Goal: Check status: Check status

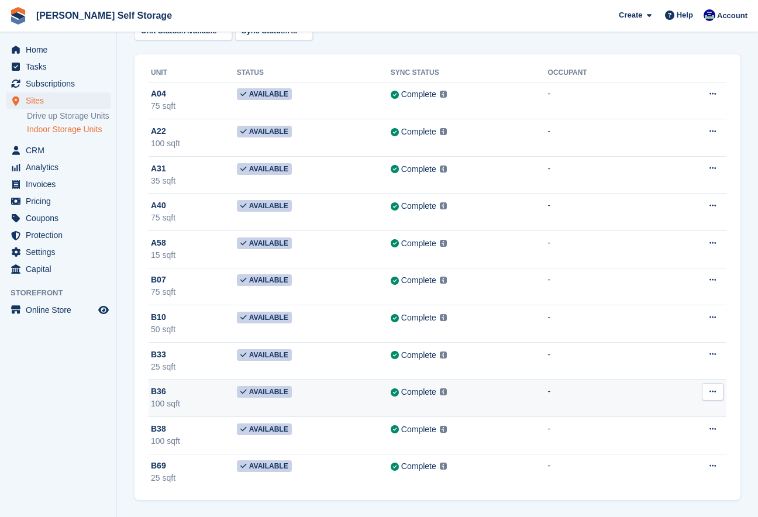
scroll to position [64, 0]
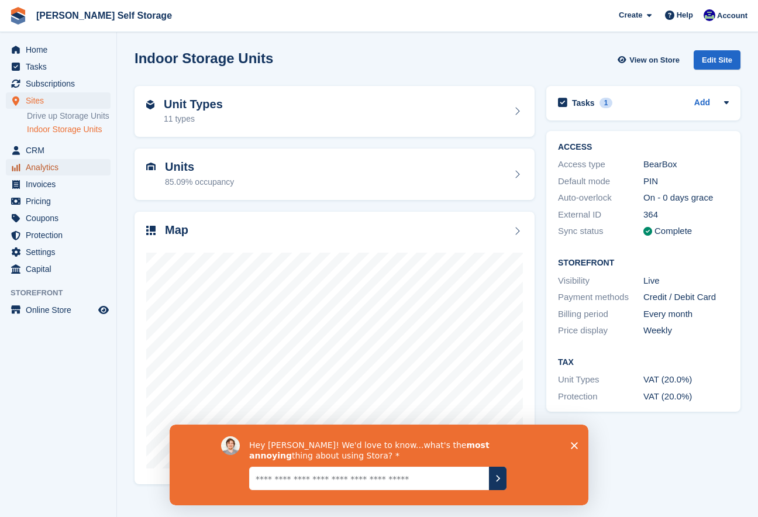
click at [49, 175] on span "Analytics" at bounding box center [61, 167] width 70 height 16
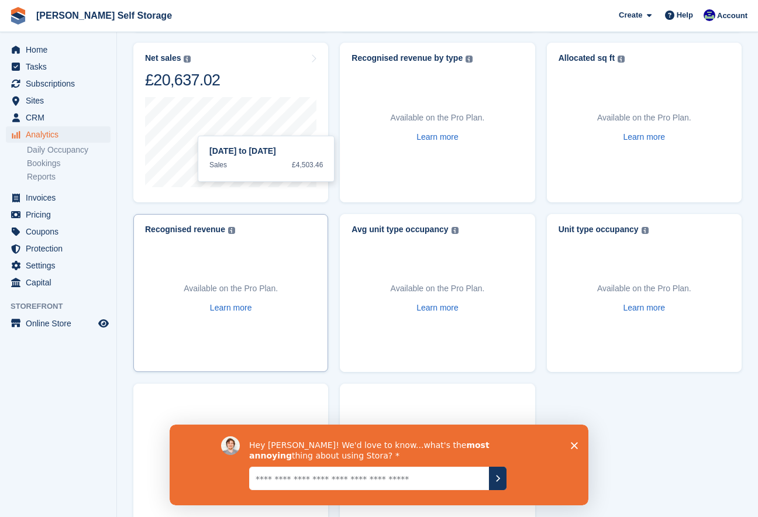
scroll to position [322, 0]
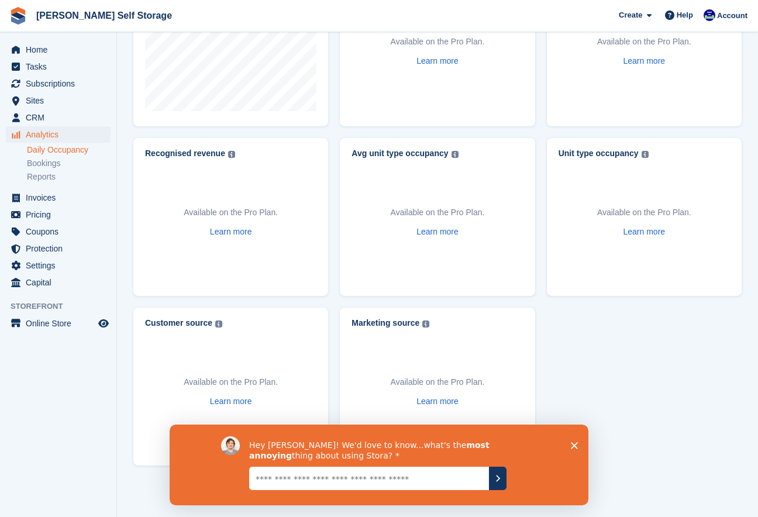
click at [50, 152] on link "Daily Occupancy" at bounding box center [69, 149] width 84 height 11
